Goal: Use online tool/utility: Utilize a website feature to perform a specific function

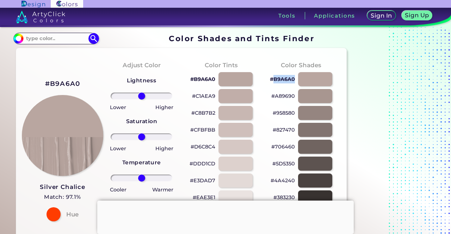
drag, startPoint x: 272, startPoint y: 78, endPoint x: 294, endPoint y: 80, distance: 22.3
click at [294, 80] on p "#B9A6A0" at bounding box center [282, 79] width 25 height 8
copy p "B9A6A0"
click at [282, 80] on p "#B9A6A0" at bounding box center [282, 79] width 25 height 8
click at [285, 76] on p "#B9A6A0" at bounding box center [282, 79] width 25 height 8
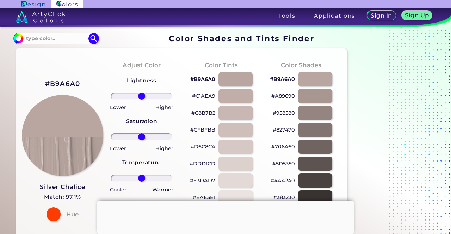
click at [280, 78] on p "#B9A6A0" at bounding box center [282, 79] width 25 height 8
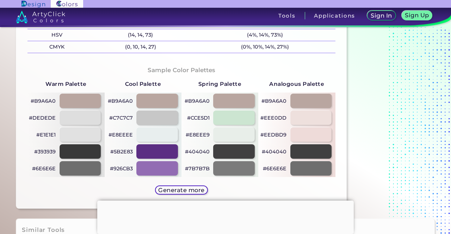
scroll to position [332, 0]
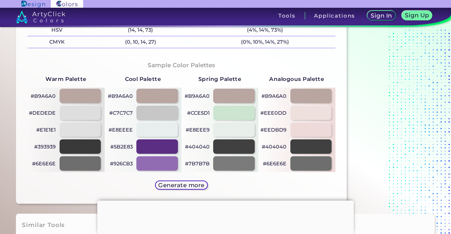
click at [187, 182] on h5 "Generate more" at bounding box center [181, 185] width 46 height 6
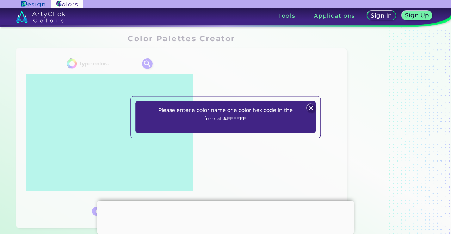
type input "#000000"
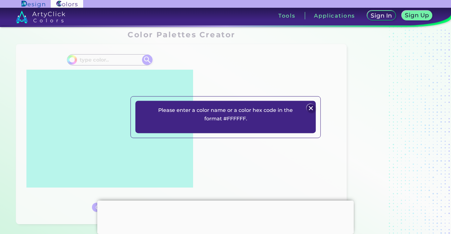
click at [309, 107] on img at bounding box center [310, 108] width 8 height 8
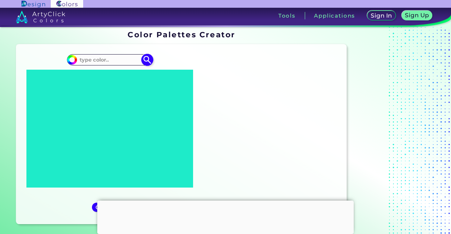
click at [100, 59] on input at bounding box center [110, 60] width 66 height 10
paste input "#B9A6A0"
type input "#B9A6A0"
click at [225, 201] on div at bounding box center [225, 201] width 256 height 0
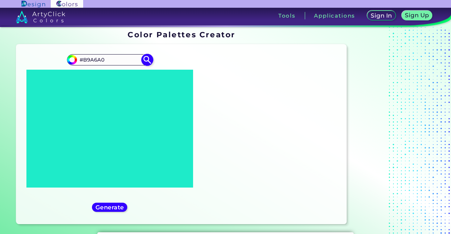
click at [147, 60] on img at bounding box center [147, 60] width 12 height 12
type input "#b9a6a0"
